Goal: Information Seeking & Learning: Check status

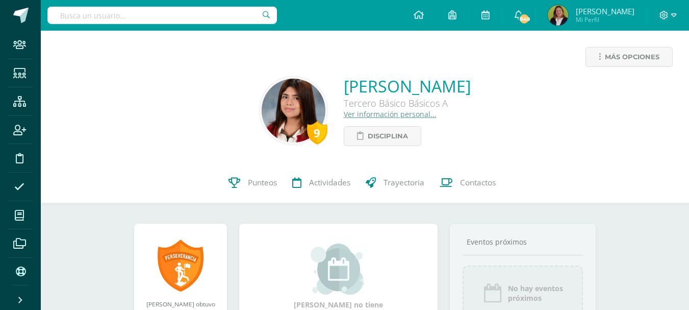
click at [189, 13] on input "text" at bounding box center [162, 15] width 230 height 17
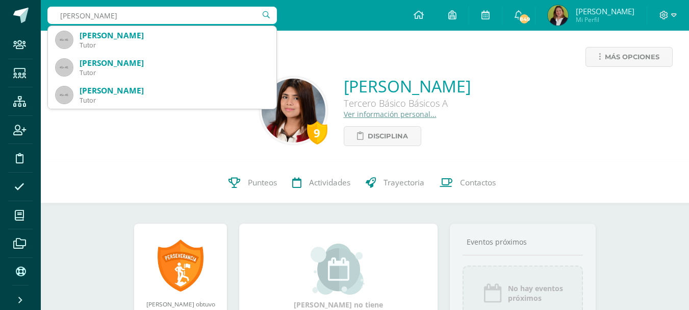
type input "Ana Paula L"
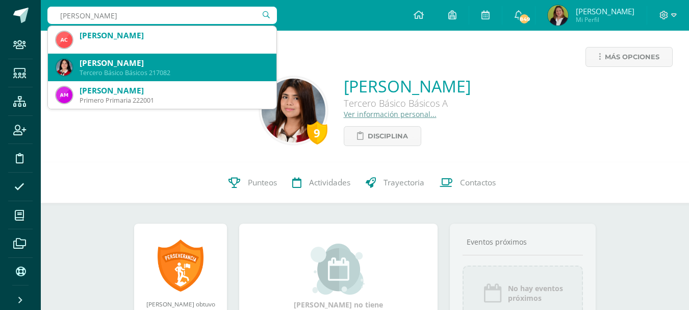
click at [155, 65] on div "Ana Paula Lú Chún" at bounding box center [174, 63] width 189 height 11
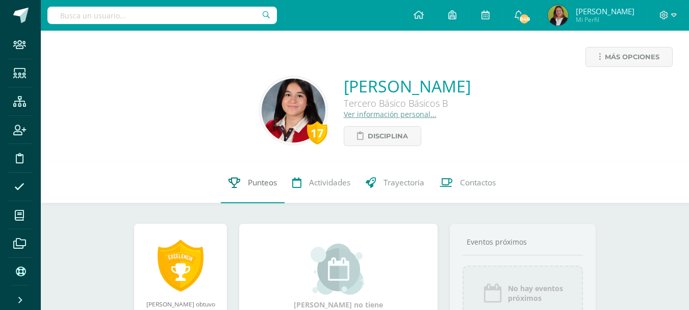
click at [252, 180] on span "Punteos" at bounding box center [262, 182] width 29 height 11
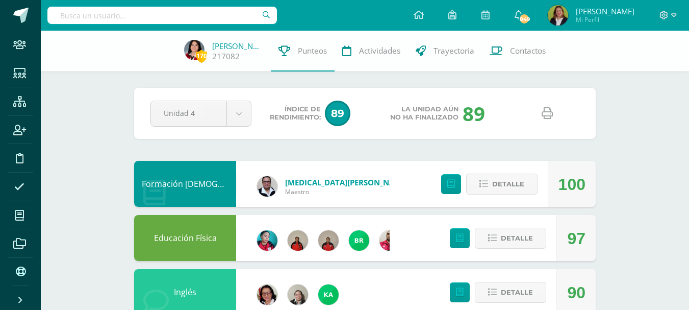
click at [547, 114] on icon at bounding box center [547, 113] width 11 height 11
click at [178, 9] on input "text" at bounding box center [162, 15] width 230 height 17
click at [218, 13] on input "Ximena Montenegro" at bounding box center [162, 15] width 230 height 17
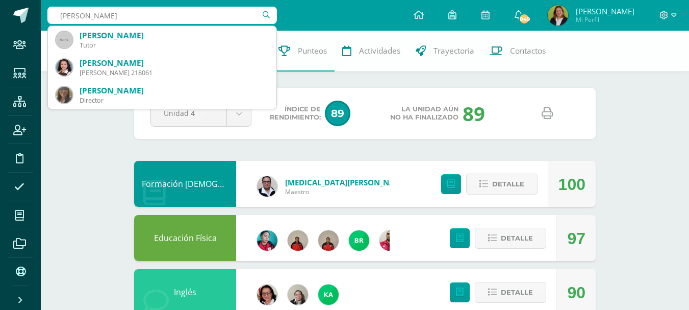
type input "X"
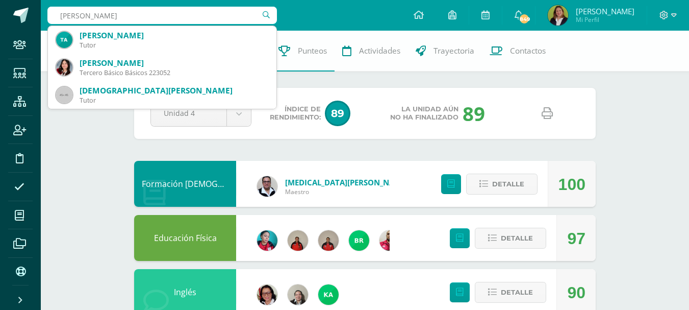
type input "Tabata"
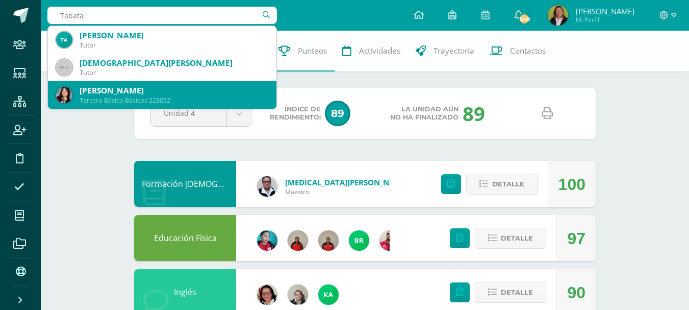
click at [181, 97] on div "Tercero Básico Básicos 223052" at bounding box center [174, 100] width 189 height 9
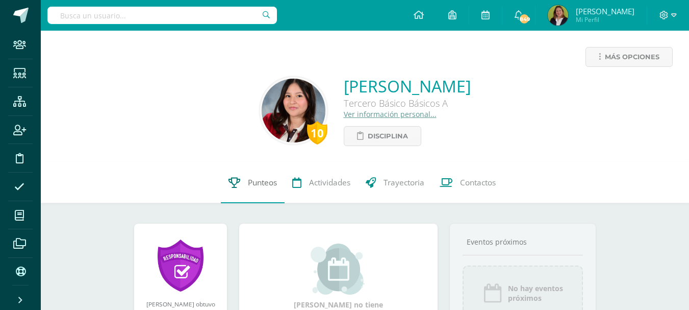
click at [251, 181] on span "Punteos" at bounding box center [262, 182] width 29 height 11
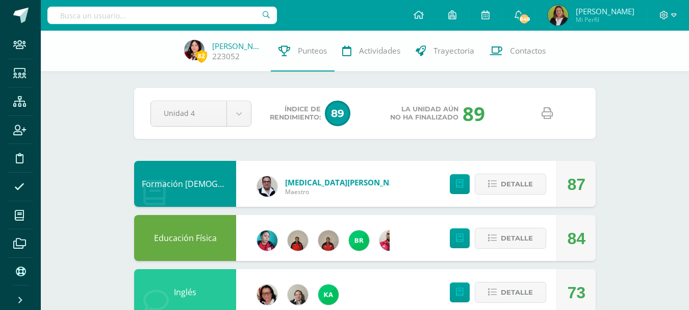
click at [540, 113] on link at bounding box center [547, 114] width 26 height 26
click at [231, 16] on input "text" at bounding box center [162, 15] width 230 height 17
type input "Nerea"
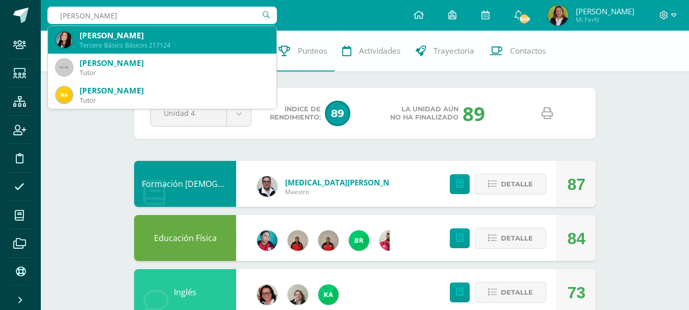
click at [198, 38] on div "Nerea Valentina Oliva Castañeda" at bounding box center [174, 35] width 189 height 11
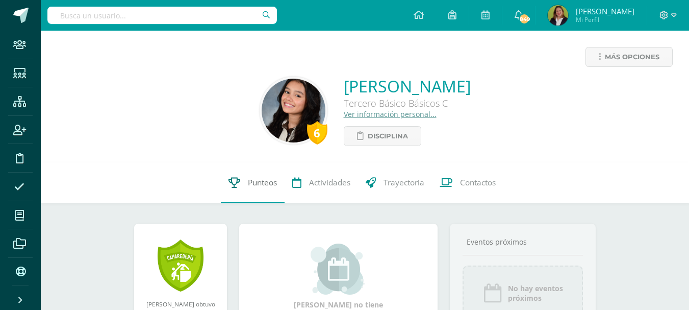
click at [267, 184] on span "Punteos" at bounding box center [262, 182] width 29 height 11
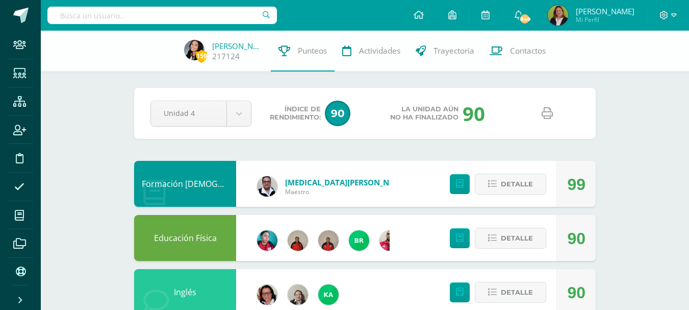
click at [549, 114] on icon at bounding box center [547, 113] width 11 height 11
